Goal: Register for event/course

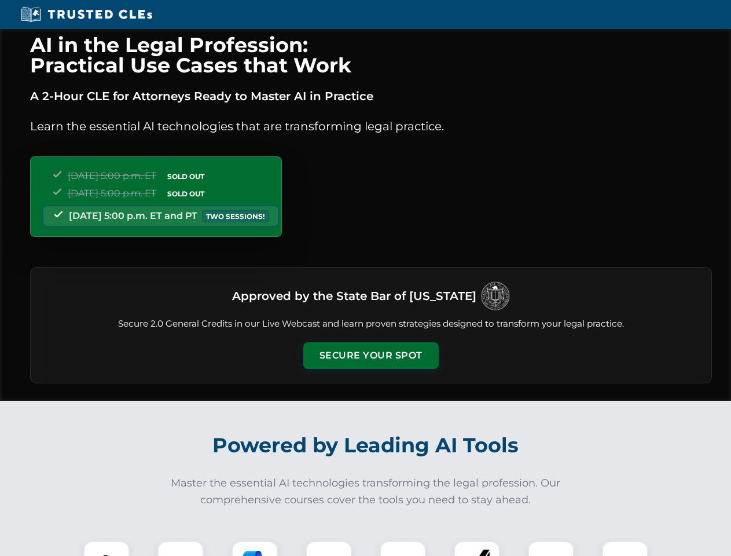
click at [371, 356] on button "Secure Your Spot" at bounding box center [371, 355] width 136 height 27
click at [107, 548] on img at bounding box center [107, 564] width 34 height 34
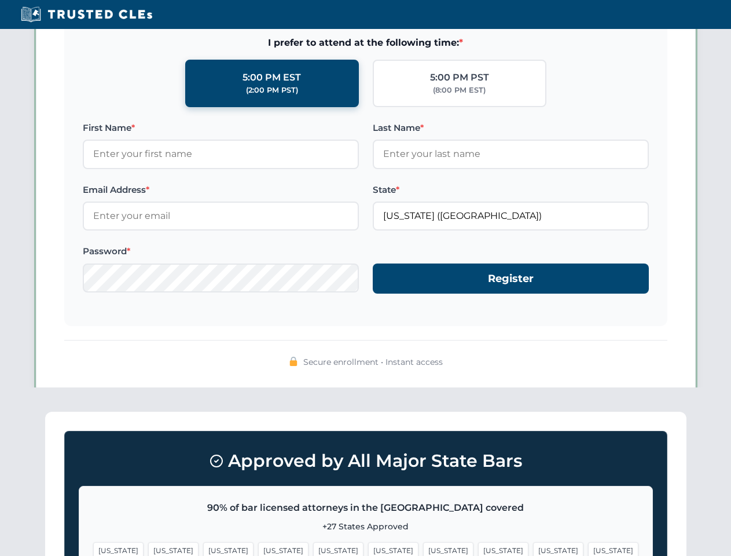
click at [423, 548] on span "[US_STATE]" at bounding box center [448, 550] width 50 height 17
click at [533, 548] on span "[US_STATE]" at bounding box center [558, 550] width 50 height 17
